Goal: Find specific page/section: Find specific page/section

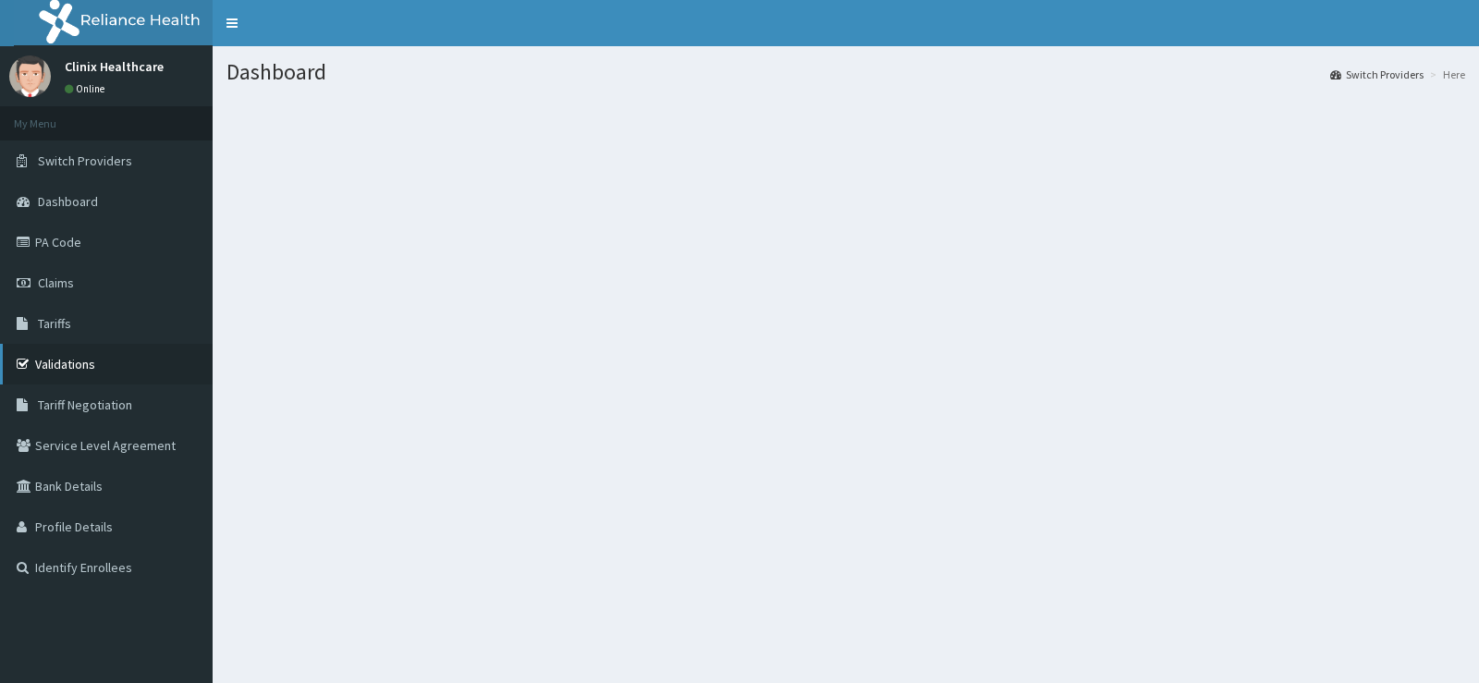
click at [68, 360] on link "Validations" at bounding box center [106, 364] width 213 height 41
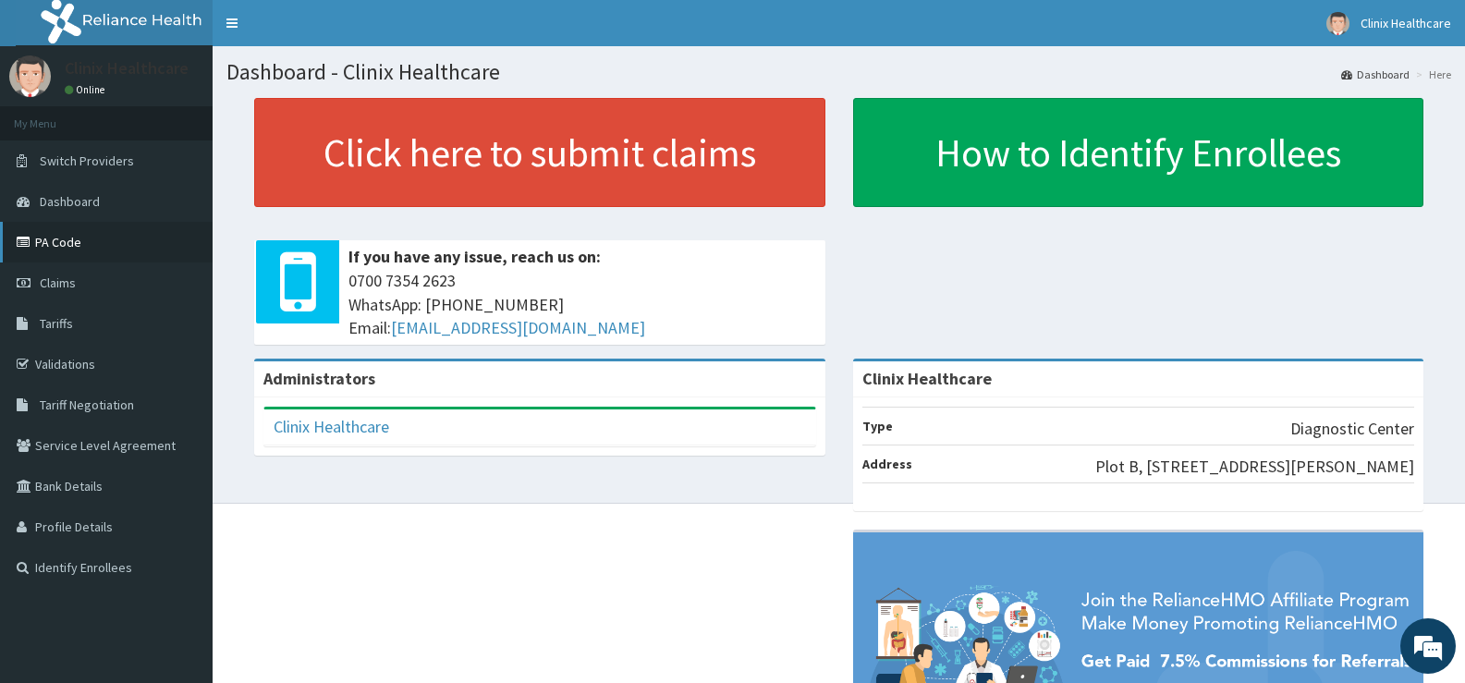
click at [64, 249] on link "PA Code" at bounding box center [106, 242] width 213 height 41
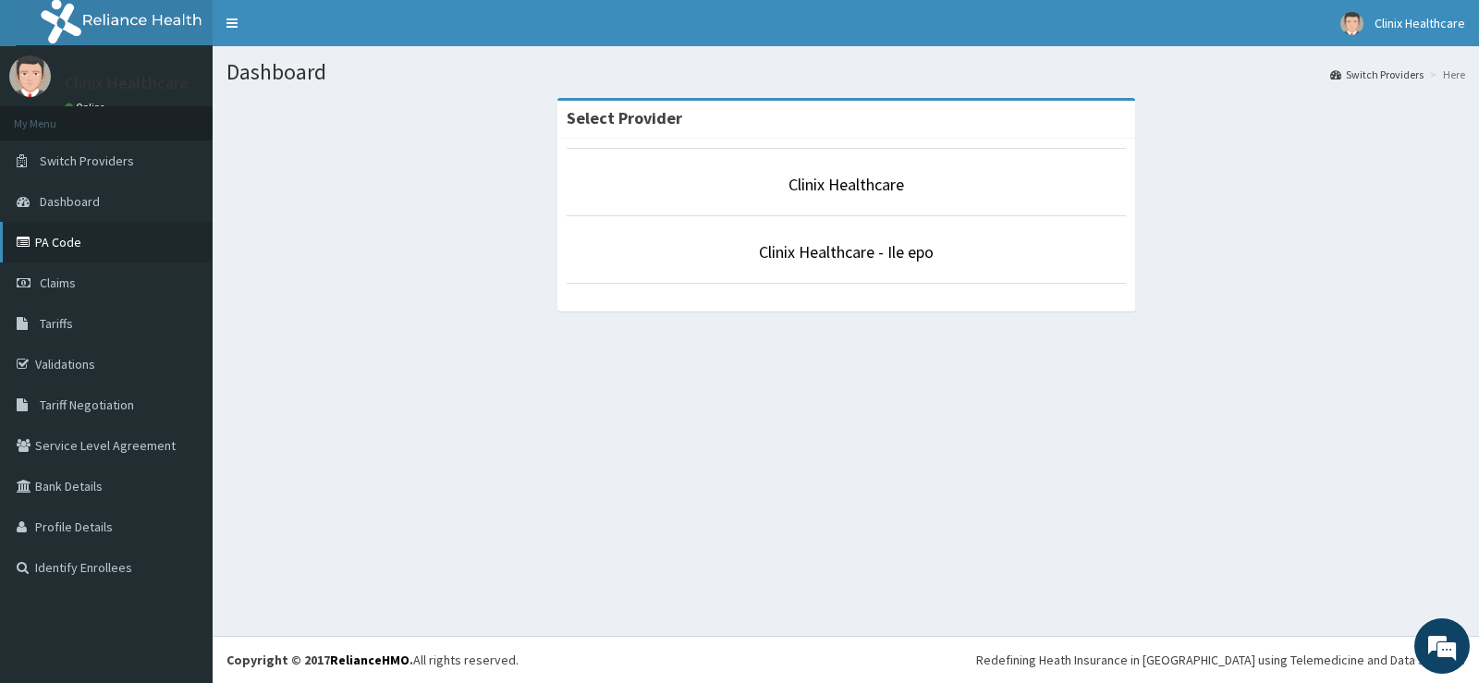
click at [64, 252] on link "PA Code" at bounding box center [106, 242] width 213 height 41
